Goal: Task Accomplishment & Management: Manage account settings

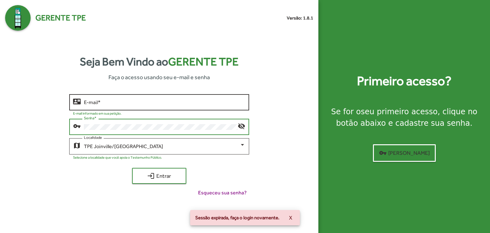
click at [151, 107] on div "E-mail *" at bounding box center [164, 102] width 161 height 18
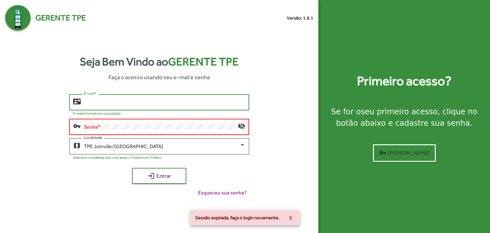
click at [142, 103] on input "E-mail *" at bounding box center [164, 102] width 161 height 6
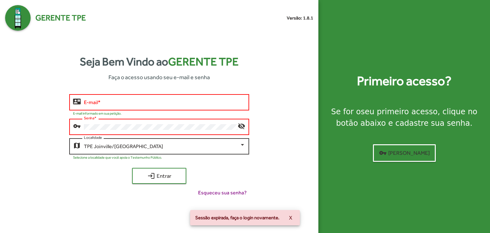
click at [134, 145] on div "TPE Joinville/[GEOGRAPHIC_DATA]" at bounding box center [162, 146] width 156 height 6
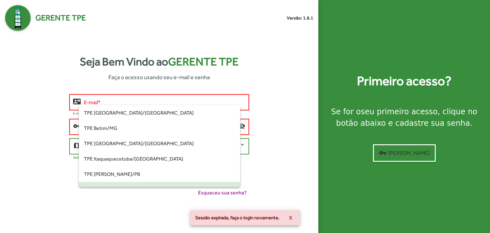
scroll to position [43, 0]
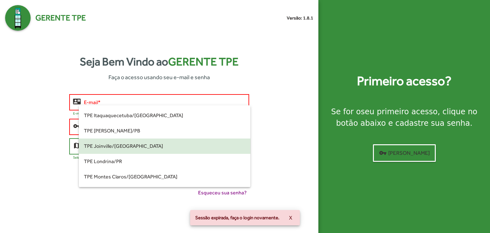
click at [130, 146] on span "TPE Joinville/[GEOGRAPHIC_DATA]" at bounding box center [164, 145] width 161 height 15
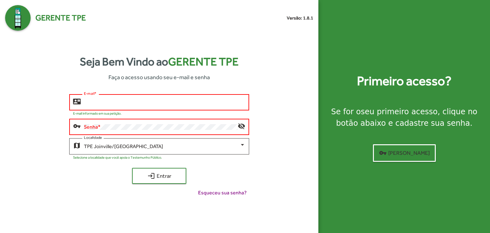
click at [108, 103] on input "E-mail *" at bounding box center [164, 102] width 161 height 6
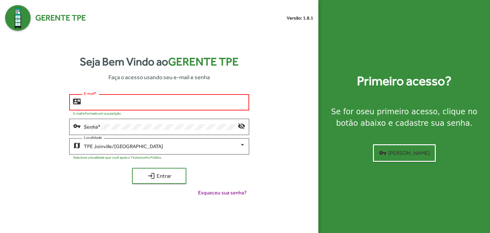
type input "**********"
